Goal: Navigation & Orientation: Find specific page/section

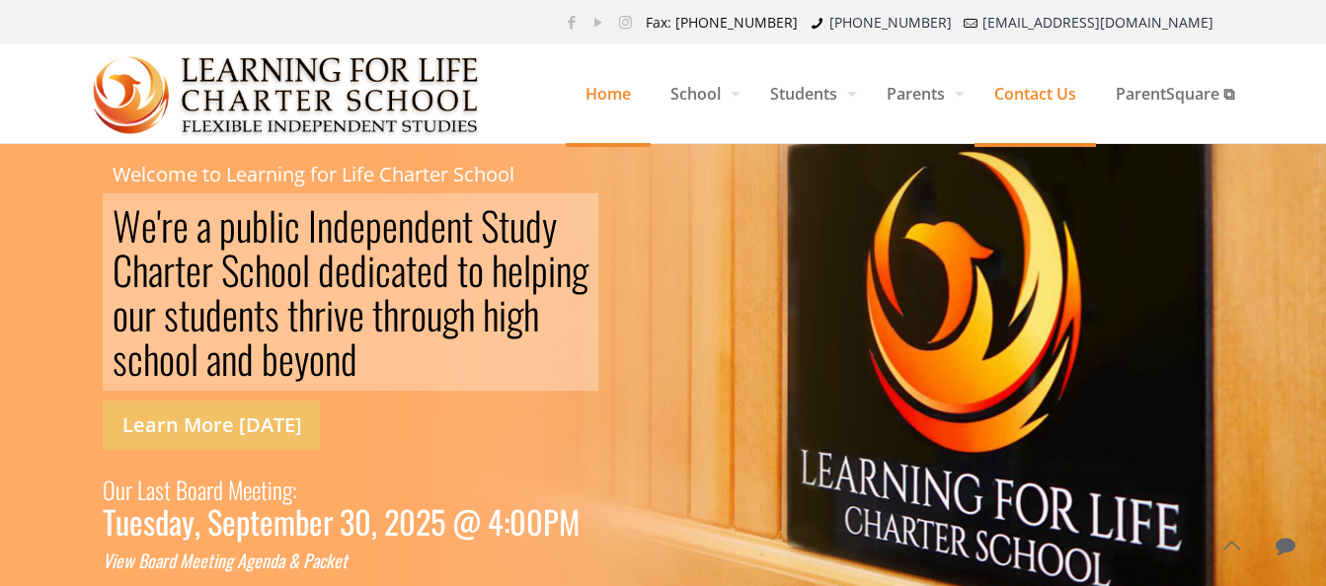
click at [1013, 94] on span "Contact Us" at bounding box center [1034, 93] width 121 height 59
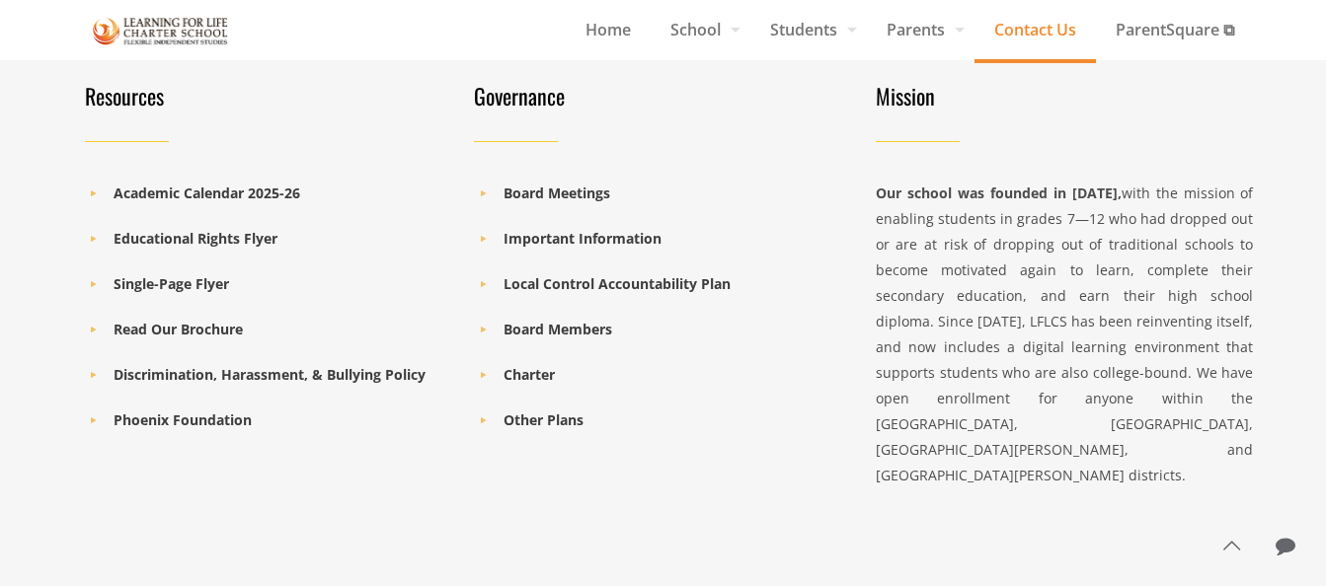
scroll to position [1894, 0]
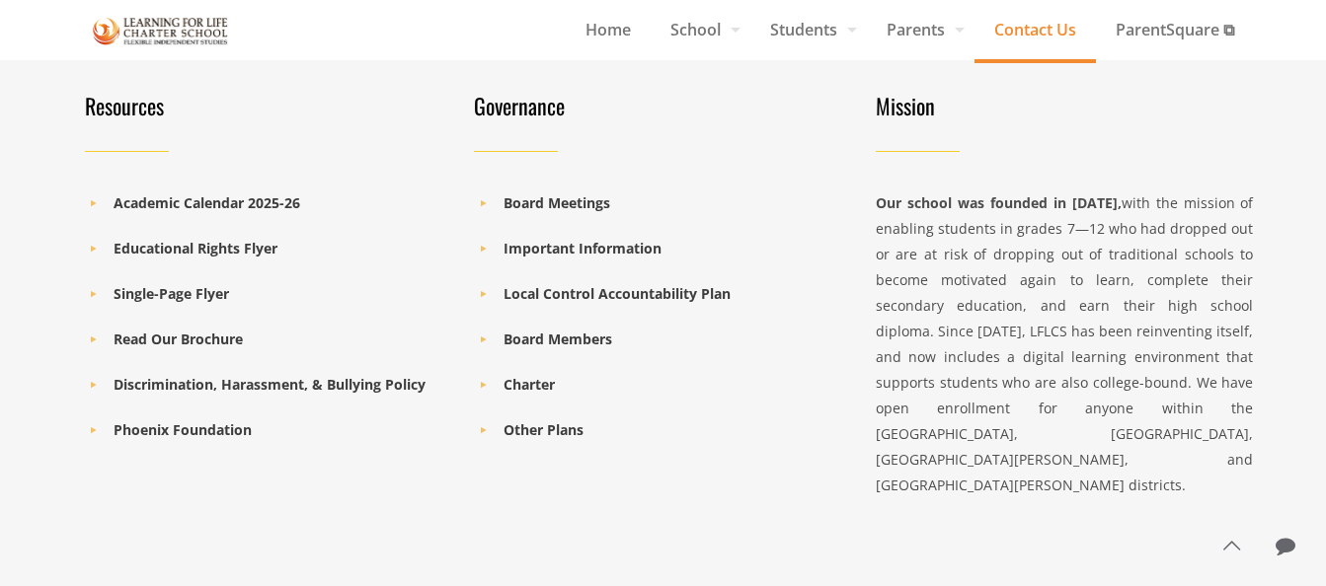
click at [480, 421] on icon at bounding box center [484, 430] width 20 height 19
click at [516, 375] on b "Charter" at bounding box center [528, 384] width 51 height 19
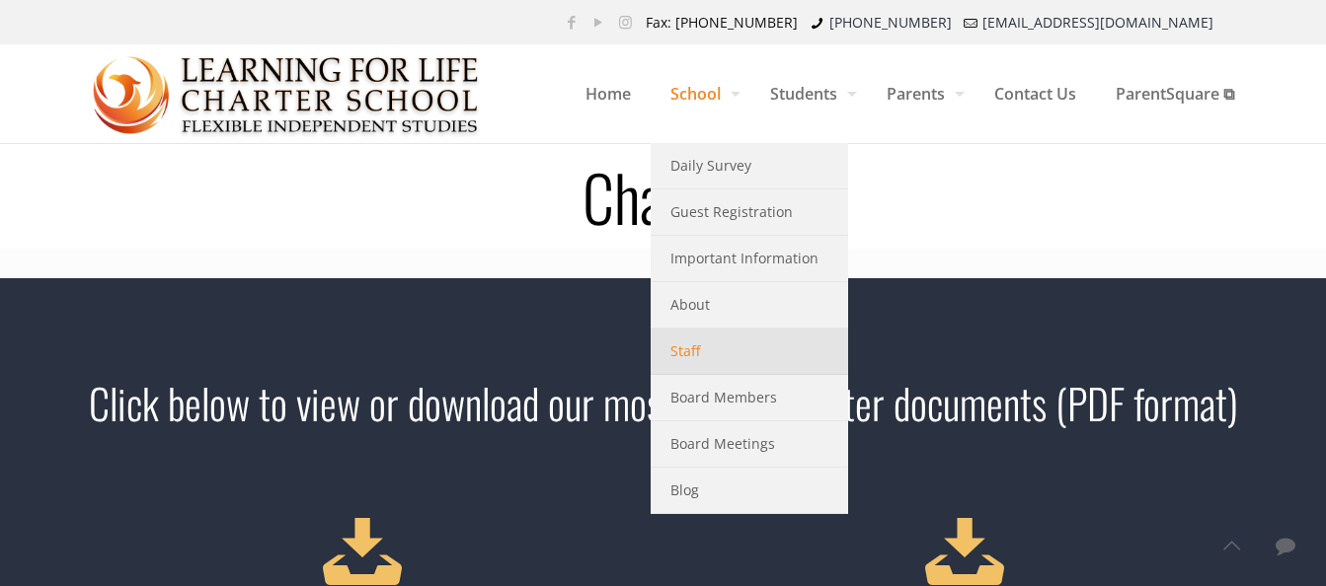
click at [708, 364] on link "Staff" at bounding box center [749, 352] width 197 height 46
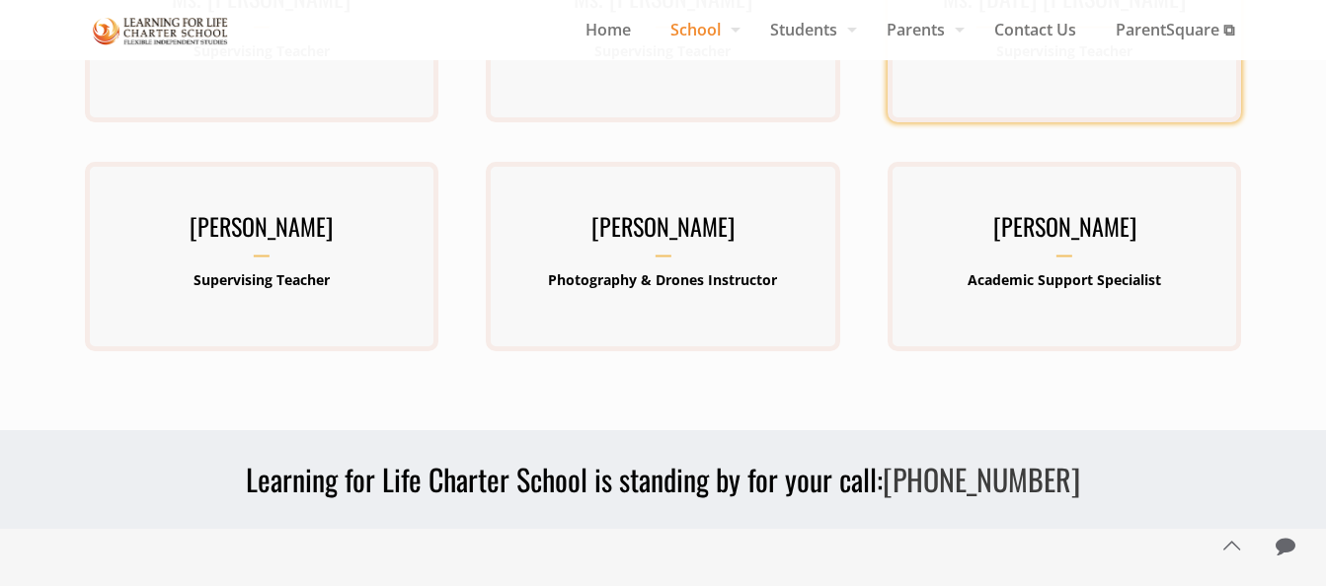
scroll to position [898, 0]
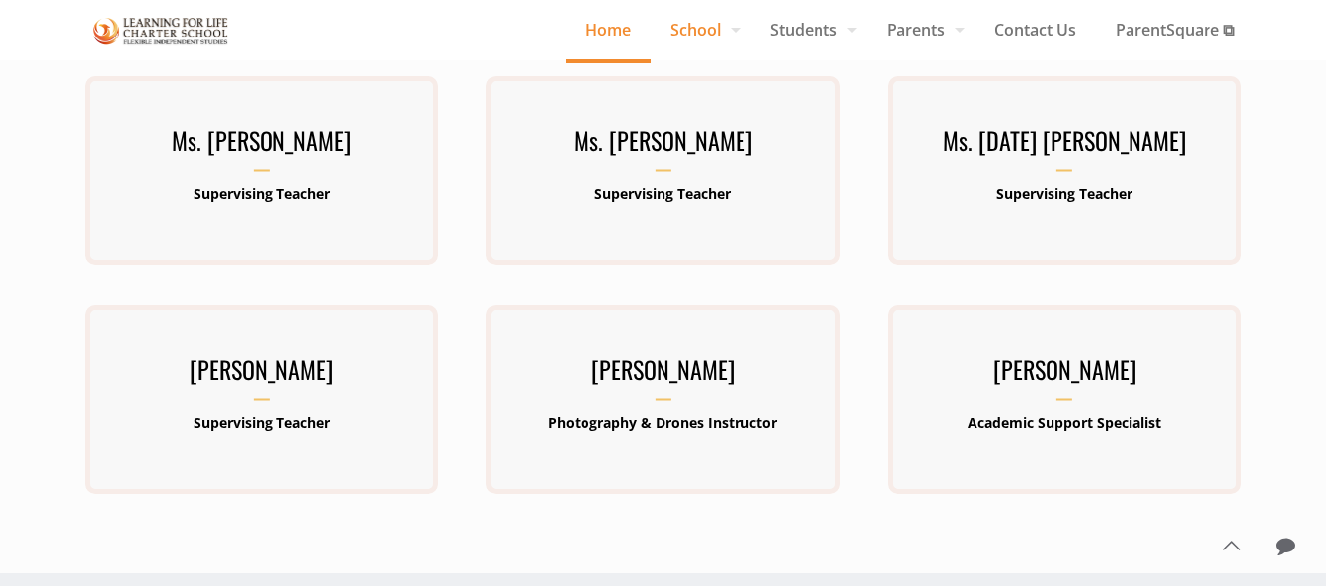
click at [592, 35] on span "Home" at bounding box center [608, 30] width 85 height 30
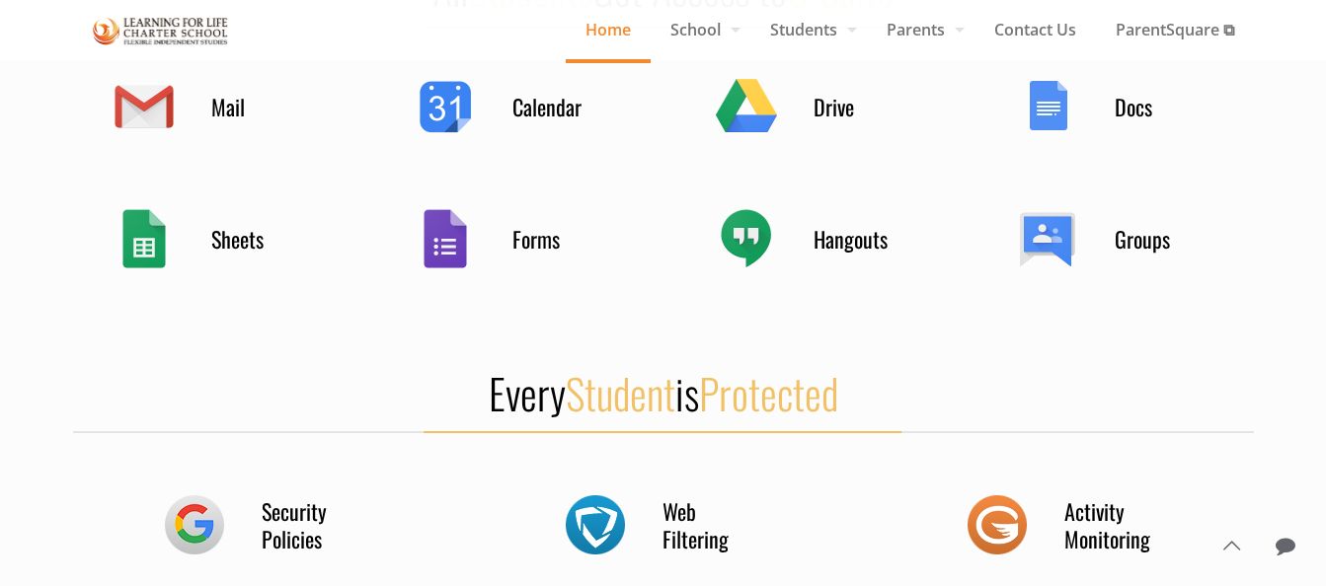
scroll to position [1185, 0]
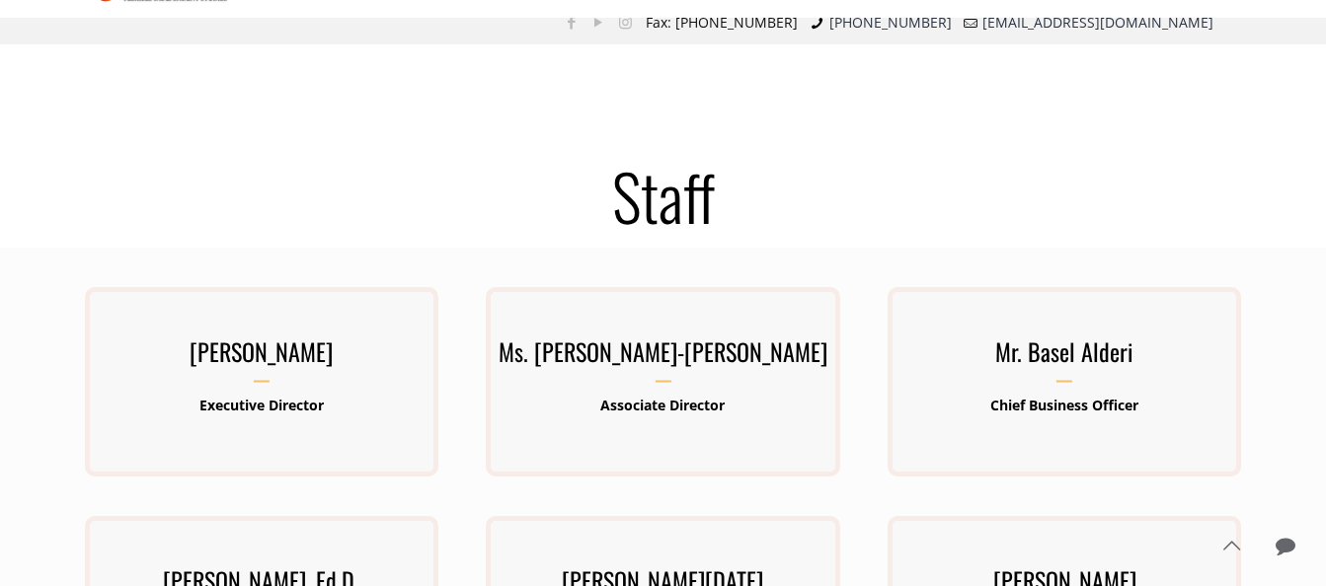
scroll to position [898, 0]
